Goal: Transaction & Acquisition: Purchase product/service

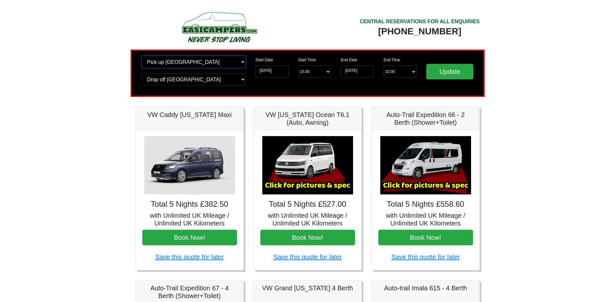
click at [174, 64] on select "Change pick up location? Pick up [GEOGRAPHIC_DATA] [GEOGRAPHIC_DATA] [GEOGRAPHI…" at bounding box center [194, 62] width 104 height 12
select select "WOL"
click at [142, 56] on select "Change pick up location? Pick up [GEOGRAPHIC_DATA] [GEOGRAPHIC_DATA] [GEOGRAPHI…" at bounding box center [194, 62] width 104 height 12
click at [176, 81] on select "Change drop off location? Drop off [GEOGRAPHIC_DATA] [GEOGRAPHIC_DATA] [GEOGRAP…" at bounding box center [194, 79] width 104 height 12
select select "WOL"
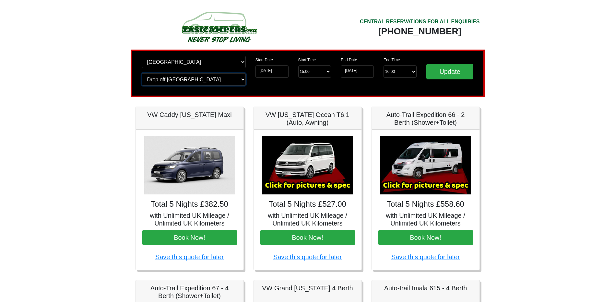
click at [142, 73] on select "Change drop off location? Drop off [GEOGRAPHIC_DATA] [GEOGRAPHIC_DATA] [GEOGRAP…" at bounding box center [194, 79] width 104 height 12
click at [435, 71] on input "Update" at bounding box center [449, 72] width 47 height 16
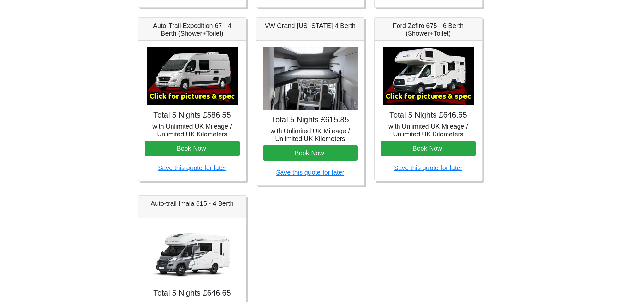
scroll to position [248, 0]
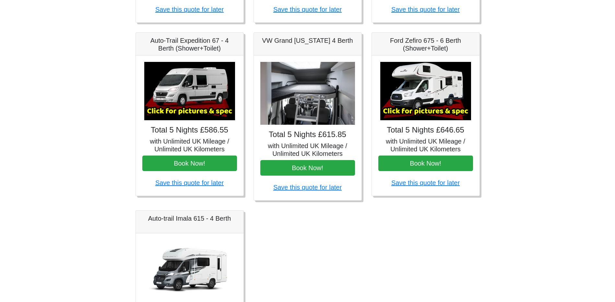
click at [174, 107] on img at bounding box center [189, 91] width 91 height 58
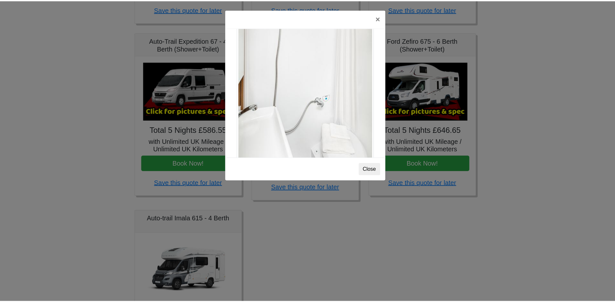
scroll to position [877, 0]
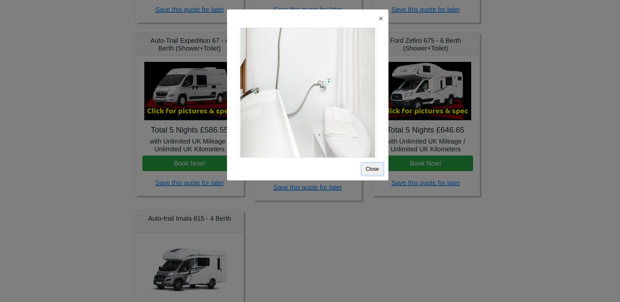
click at [370, 166] on button "Close" at bounding box center [372, 169] width 22 height 12
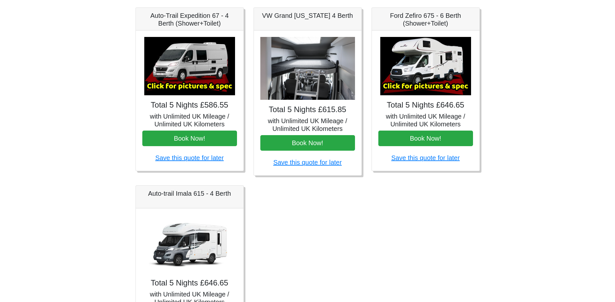
scroll to position [312, 0]
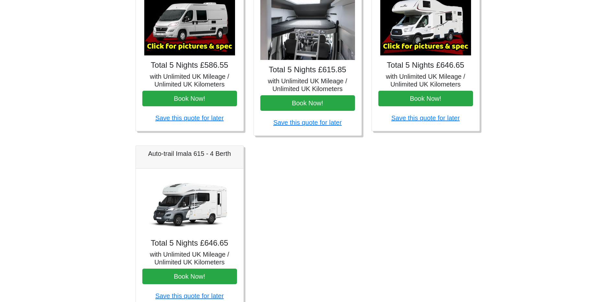
click at [178, 195] on img at bounding box center [189, 204] width 91 height 58
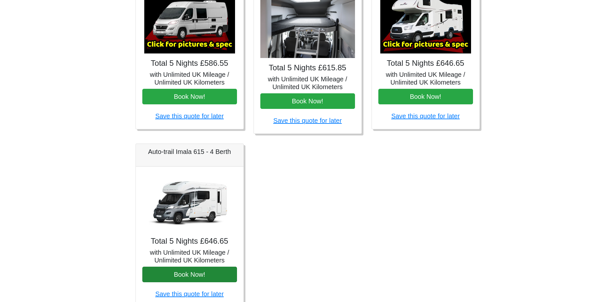
scroll to position [345, 0]
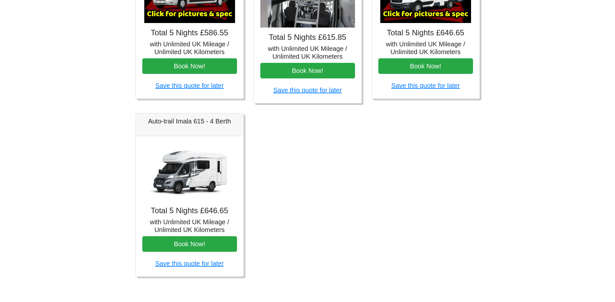
click at [181, 197] on img at bounding box center [189, 172] width 91 height 58
click at [170, 122] on h5 "Auto-trail Imala 615 - 4 Berth" at bounding box center [189, 121] width 95 height 8
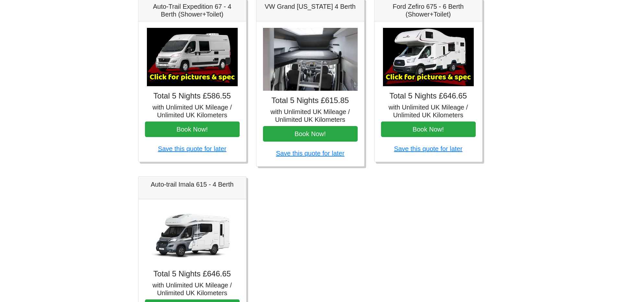
scroll to position [280, 0]
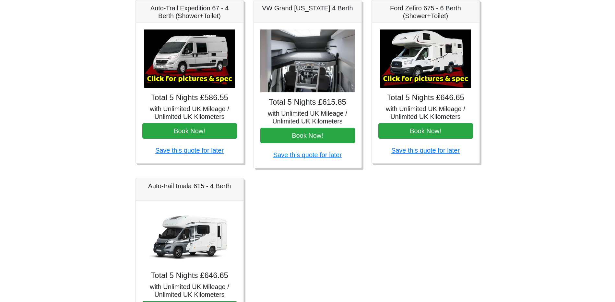
click at [406, 71] on img at bounding box center [425, 58] width 91 height 58
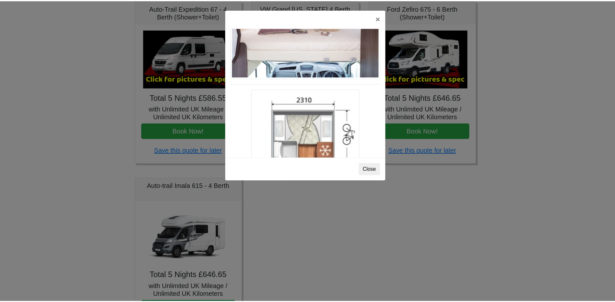
scroll to position [981, 0]
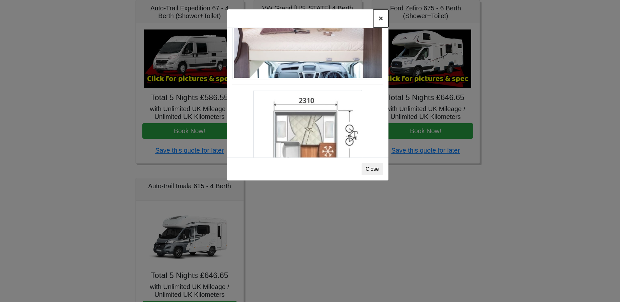
click at [378, 19] on button "×" at bounding box center [380, 18] width 15 height 18
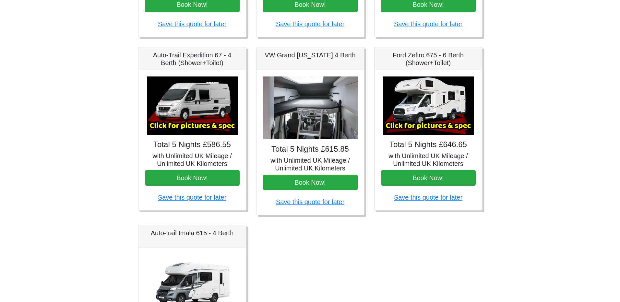
scroll to position [215, 0]
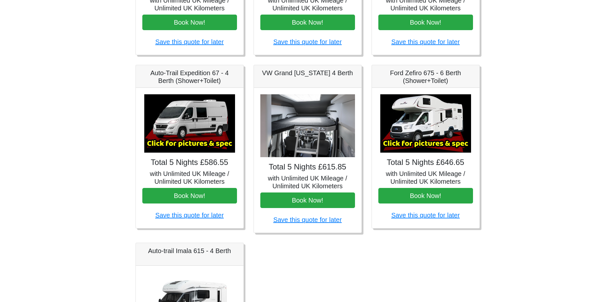
click at [308, 125] on img at bounding box center [307, 125] width 95 height 63
click at [158, 124] on img at bounding box center [189, 123] width 91 height 58
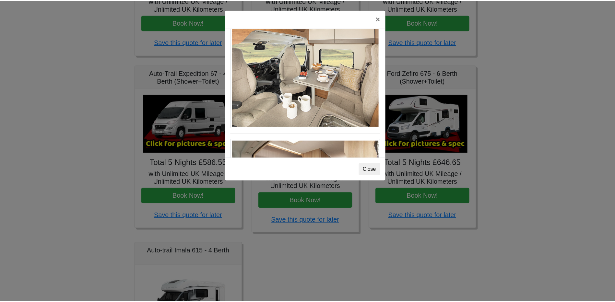
scroll to position [294, 0]
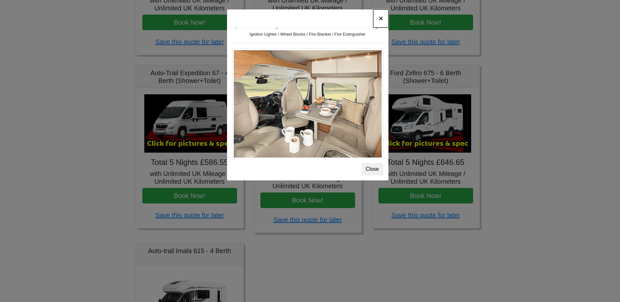
click at [379, 21] on button "×" at bounding box center [380, 18] width 15 height 18
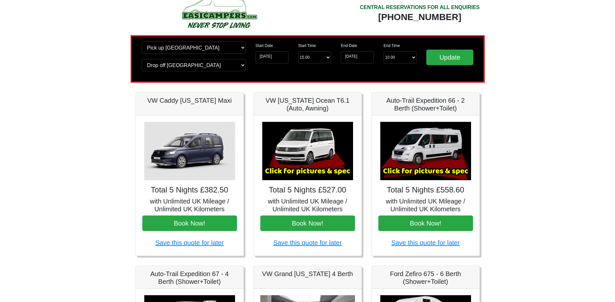
scroll to position [0, 0]
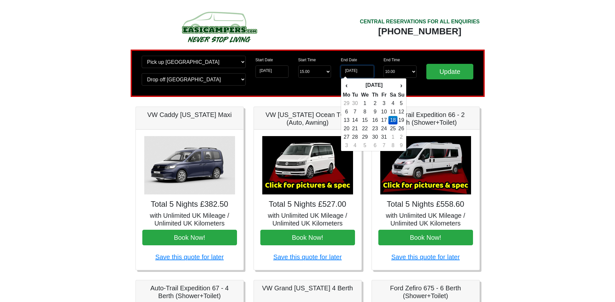
click at [354, 74] on input "[DATE]" at bounding box center [357, 71] width 33 height 12
click at [394, 128] on td "25" at bounding box center [392, 128] width 9 height 8
type input "25-10-2025"
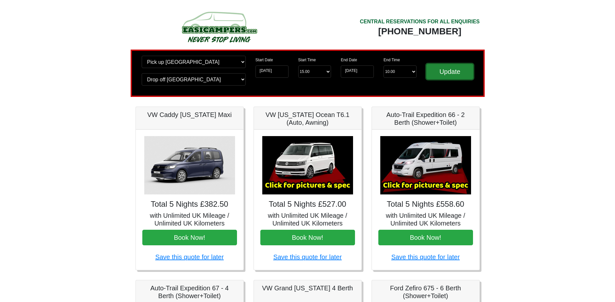
click at [442, 74] on input "Update" at bounding box center [449, 72] width 47 height 16
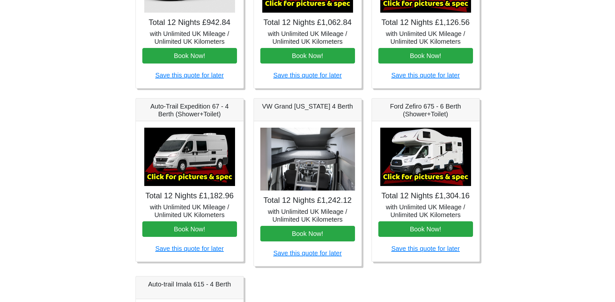
scroll to position [227, 0]
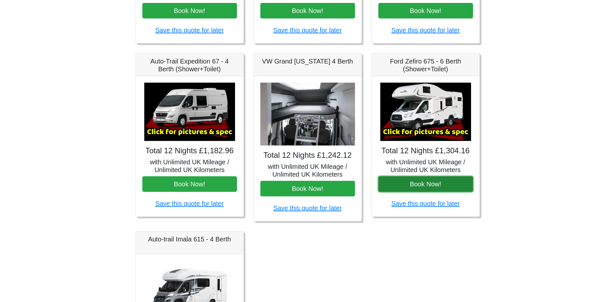
click at [439, 182] on button "Book Now!" at bounding box center [425, 184] width 95 height 16
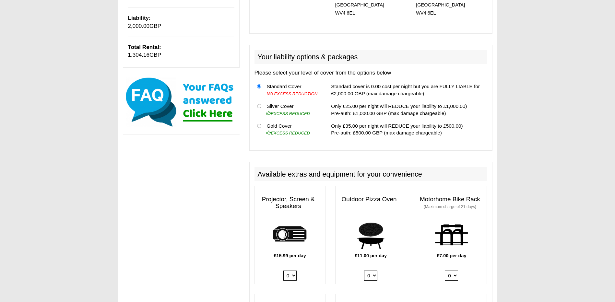
scroll to position [162, 0]
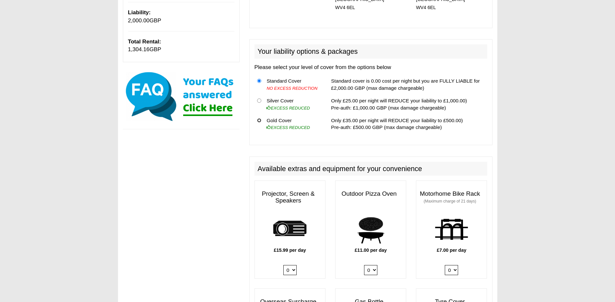
click at [258, 118] on input "radio" at bounding box center [259, 120] width 4 height 4
radio input "true"
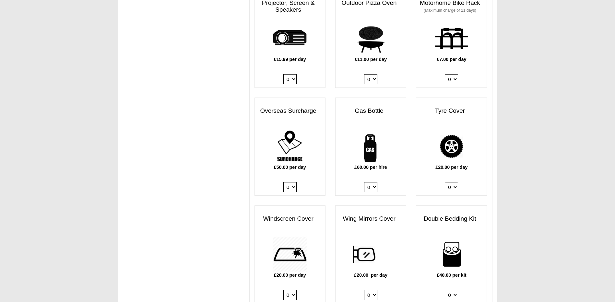
scroll to position [353, 0]
click at [293, 182] on select "0 1" at bounding box center [289, 187] width 13 height 10
select select "Overseas Surcharge @ 50.00 GBP per day"
click at [283, 182] on select "0 1" at bounding box center [289, 187] width 13 height 10
click at [227, 158] on div "IMPORTANT We advise hirers to purchase a full gas bottle now. Gas is needed for…" at bounding box center [307, 283] width 379 height 1175
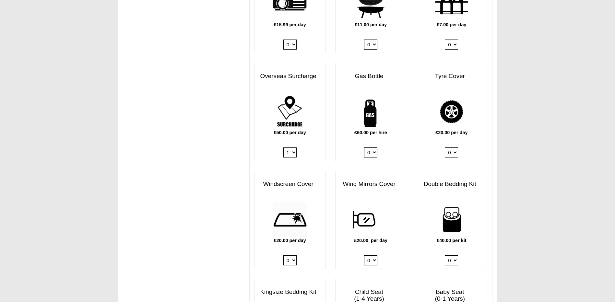
scroll to position [386, 0]
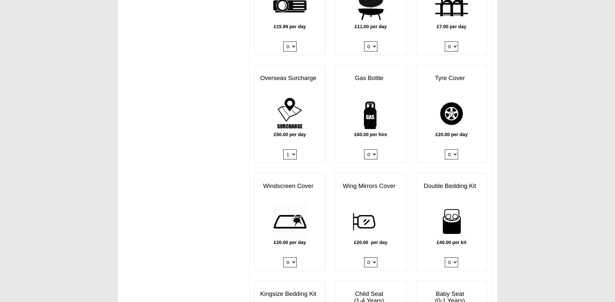
click at [373, 149] on select "0 1" at bounding box center [370, 154] width 13 height 10
select select "Gas Bottle x QTY 1 @ 60.00 GBP per hire."
click at [364, 149] on select "0 1" at bounding box center [370, 154] width 13 height 10
click at [387, 162] on div "Projector, Screen & Speakers £15.99 per day 0 1 Outdoor Pizza Oven £11.00 per d…" at bounding box center [371, 281] width 242 height 648
click at [454, 149] on select "0 1" at bounding box center [451, 154] width 13 height 10
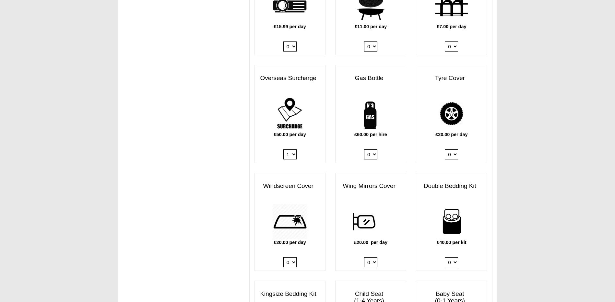
click at [454, 149] on select "0 1" at bounding box center [451, 154] width 13 height 10
click at [417, 156] on div "Projector, Screen & Speakers £15.99 per day 0 1 Outdoor Pizza Oven £11.00 per d…" at bounding box center [371, 281] width 242 height 648
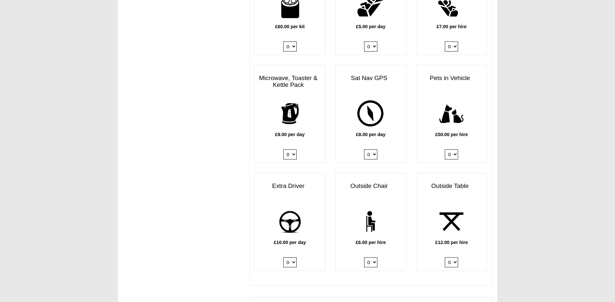
scroll to position [710, 0]
click at [294, 149] on select "0 1" at bounding box center [289, 154] width 13 height 10
select select "Kitchen Pack x QTY 1 @ 9.00 GBP per day."
click at [283, 149] on select "0 1" at bounding box center [289, 154] width 13 height 10
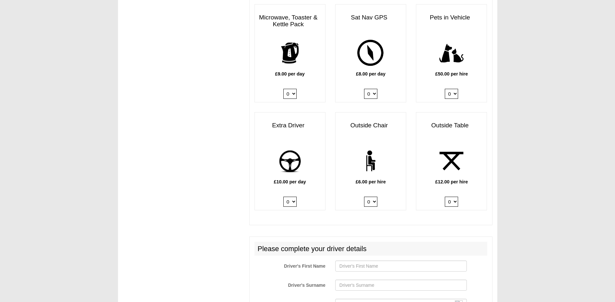
scroll to position [775, 0]
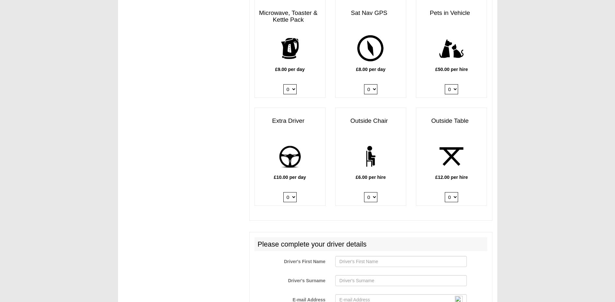
click at [375, 192] on select "0 1 2 3 4 5 6" at bounding box center [370, 197] width 13 height 10
select select "Outside Chair x QTY 4 @ 6.00 GBP per hire."
click at [364, 192] on select "0 1 2 3 4 5 6" at bounding box center [370, 197] width 13 height 10
click at [455, 192] on select "0 1 2" at bounding box center [451, 197] width 13 height 10
select select "Outside Table x QTY 1 @ 12.00 GBP per hire."
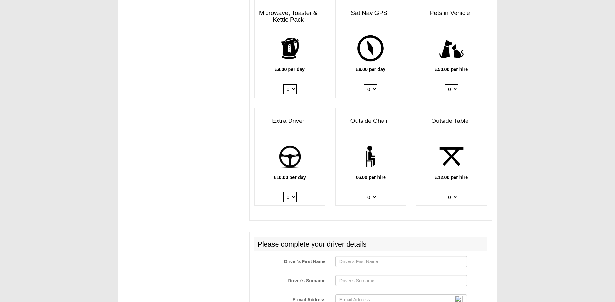
click at [445, 192] on select "0 1 2" at bounding box center [451, 197] width 13 height 10
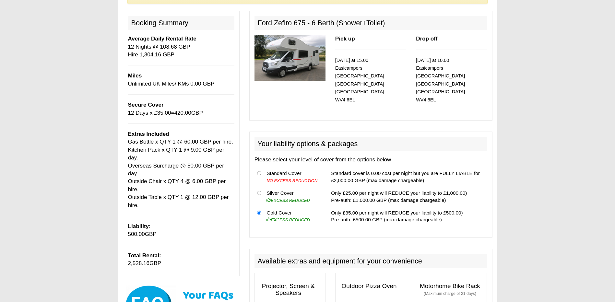
scroll to position [32, 0]
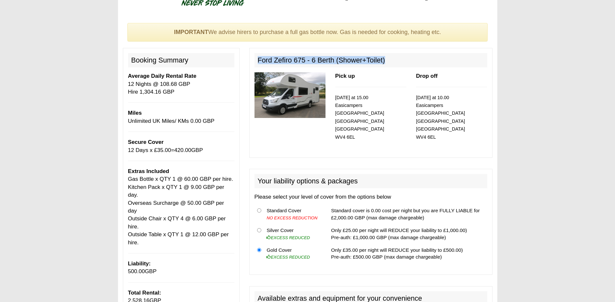
drag, startPoint x: 388, startPoint y: 59, endPoint x: 258, endPoint y: 60, distance: 130.3
click at [258, 60] on h2 "Ford Zefiro 675 - 6 Berth (Shower+Toilet)" at bounding box center [370, 60] width 233 height 14
copy h2 "Ford Zefiro 675 - 6 Berth (Shower+Toilet)"
